Goal: Transaction & Acquisition: Purchase product/service

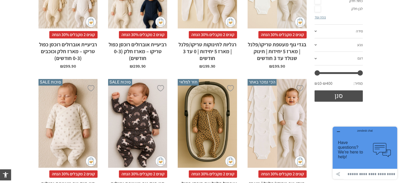
scroll to position [211, 0]
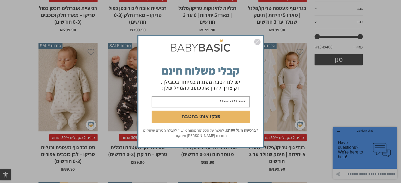
click at [219, 104] on input "email" at bounding box center [201, 101] width 98 height 11
type input "*"
type input "**********"
click at [215, 116] on button "פנקו אותי בהטבה" at bounding box center [201, 116] width 98 height 12
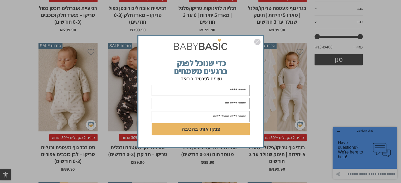
click at [256, 42] on img "סגור" at bounding box center [257, 42] width 6 height 6
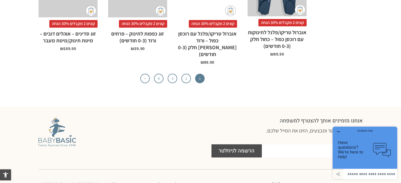
scroll to position [1754, 0]
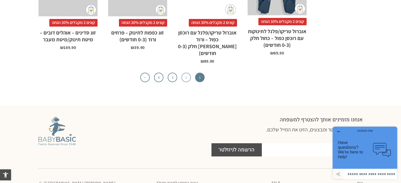
click at [185, 73] on link "2" at bounding box center [185, 77] width 9 height 9
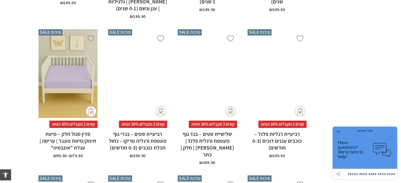
scroll to position [1362, 0]
